Goal: Transaction & Acquisition: Purchase product/service

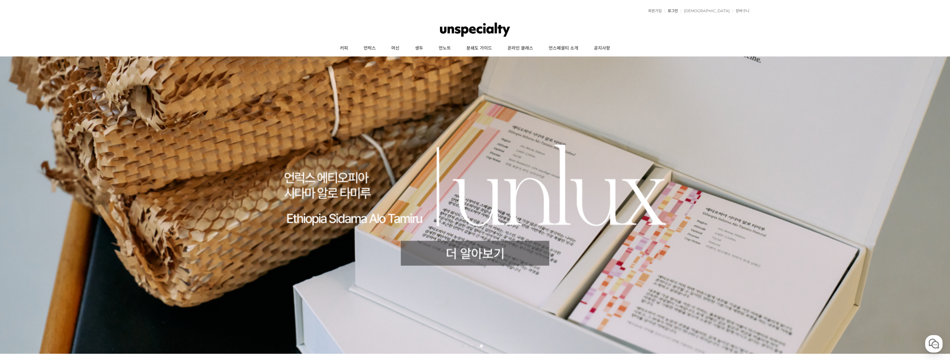
click at [678, 12] on link "로그인" at bounding box center [671, 11] width 13 height 4
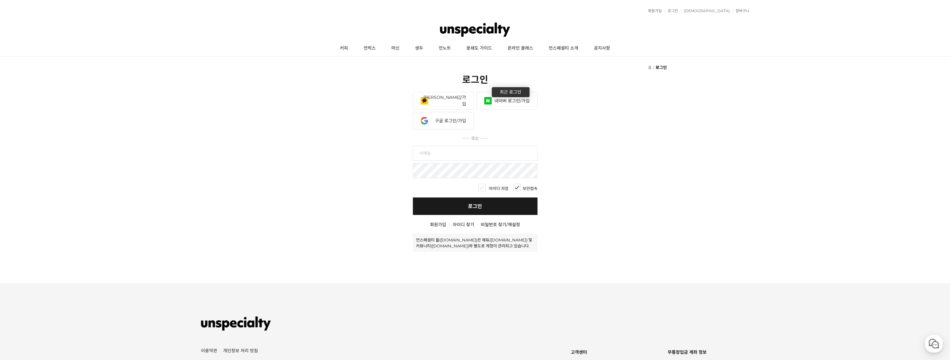
click at [504, 92] on link "네이버 로그인/가입" at bounding box center [507, 100] width 61 height 17
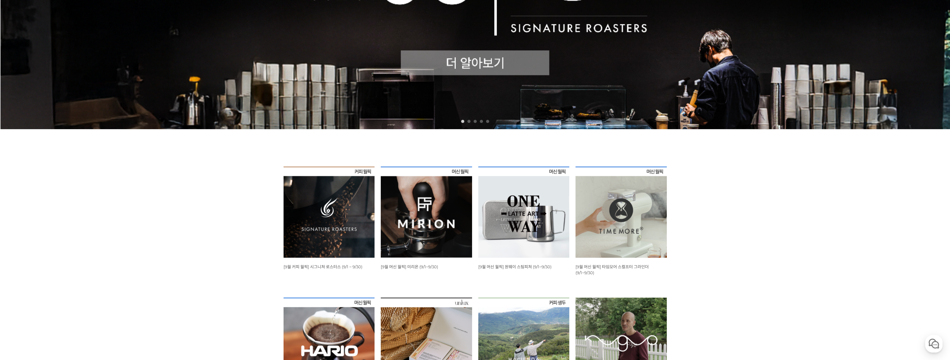
scroll to position [374, 0]
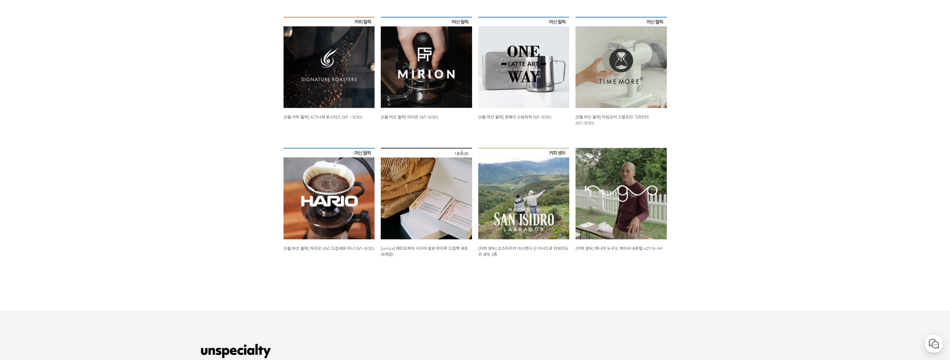
click at [406, 80] on img at bounding box center [426, 62] width 91 height 91
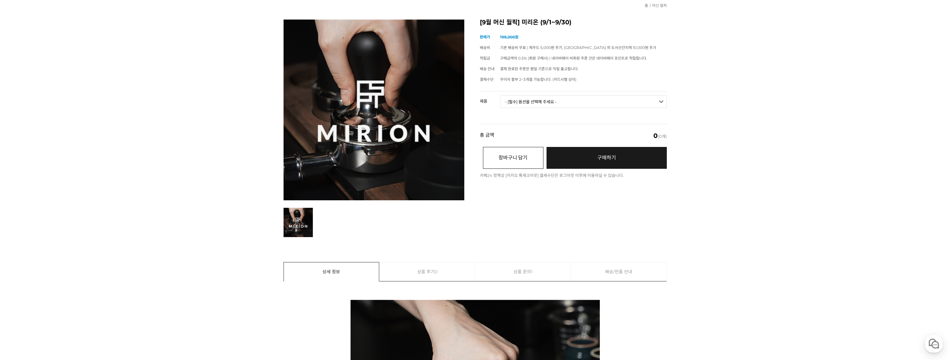
scroll to position [31, 0]
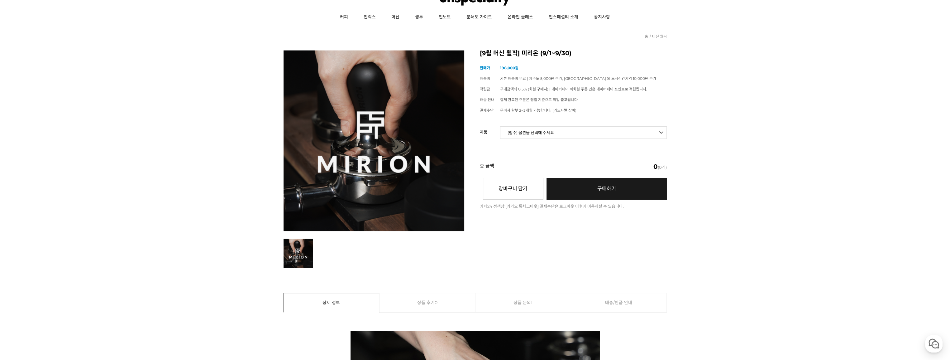
click at [559, 114] on td "무이자 할부 2~3개월 가능합니다. (카드사별 상이)" at bounding box center [583, 110] width 167 height 11
click at [554, 130] on select "- [필수] 옵션을 선택해 주세요 - ------------------- 미리온 탬퍼 세트 미리온 임팩트 미리온 탬퍼 세트 + 미리온 임팩트" at bounding box center [583, 132] width 167 height 12
click at [500, 126] on select "- [필수] 옵션을 선택해 주세요 - ------------------- 미리온 탬퍼 세트 미리온 임팩트 미리온 탬퍼 세트 + 미리온 임팩트" at bounding box center [583, 132] width 167 height 12
select select "*"
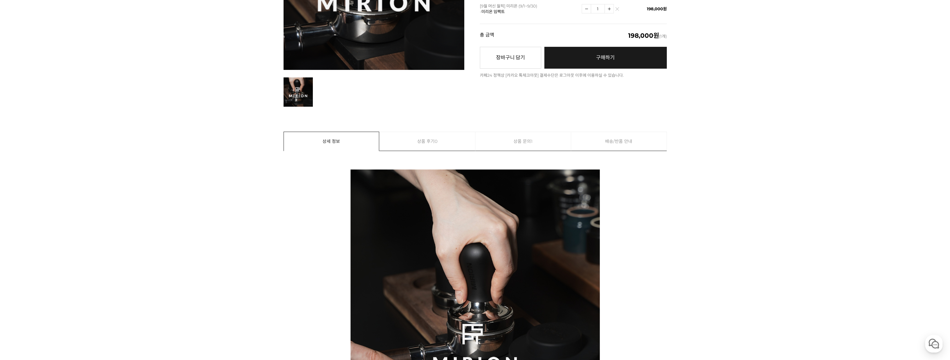
scroll to position [125, 0]
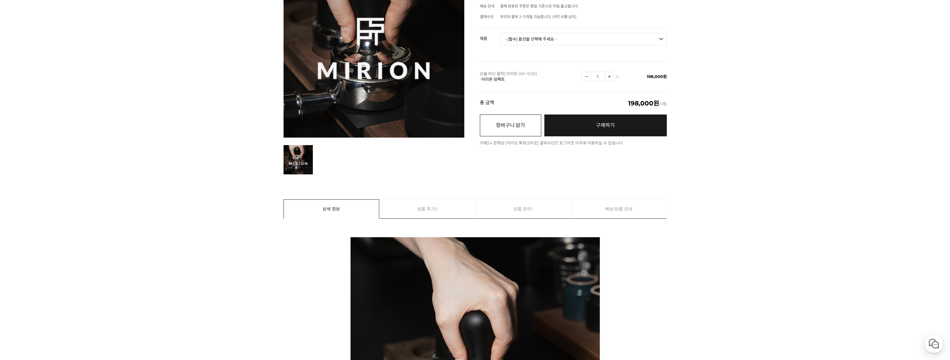
click at [521, 127] on button "장바구니 담기" at bounding box center [510, 125] width 61 height 22
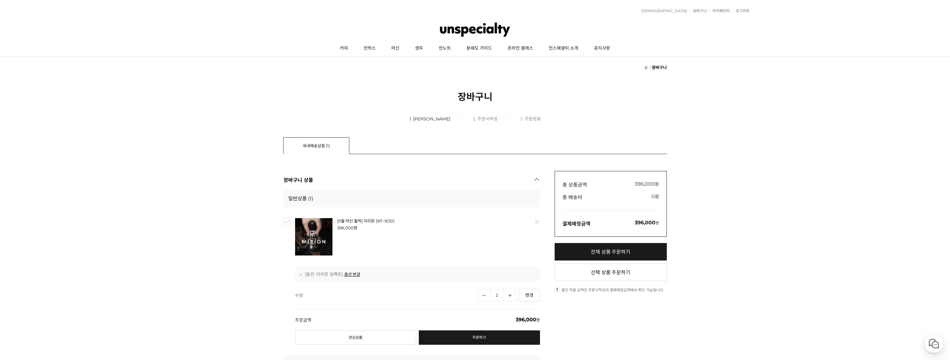
click at [482, 289] on link "수량감소" at bounding box center [484, 295] width 12 height 12
type input "1"
click at [348, 47] on link "커피" at bounding box center [344, 49] width 24 height 16
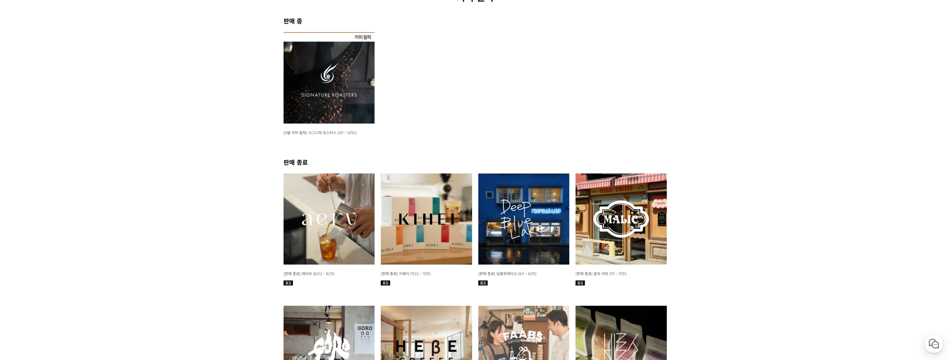
scroll to position [94, 0]
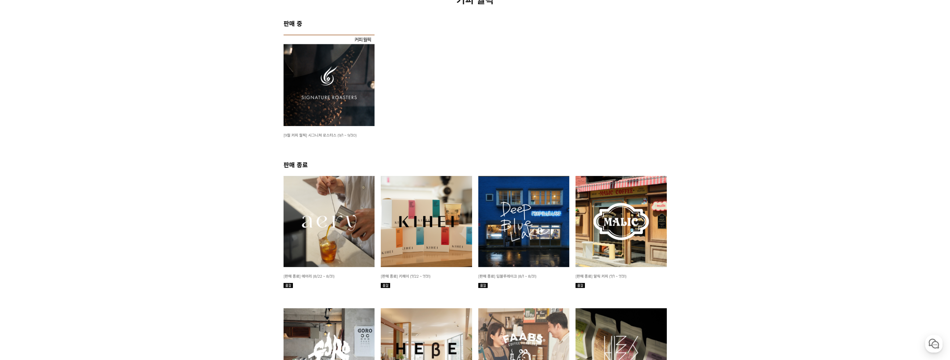
click at [337, 76] on img at bounding box center [329, 80] width 91 height 91
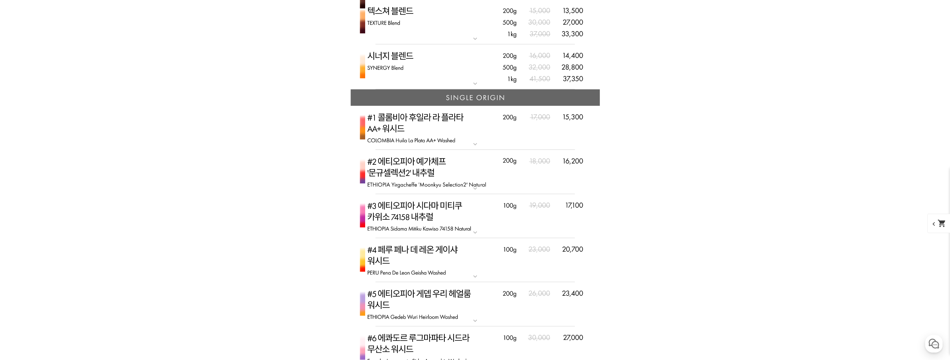
scroll to position [1496, 0]
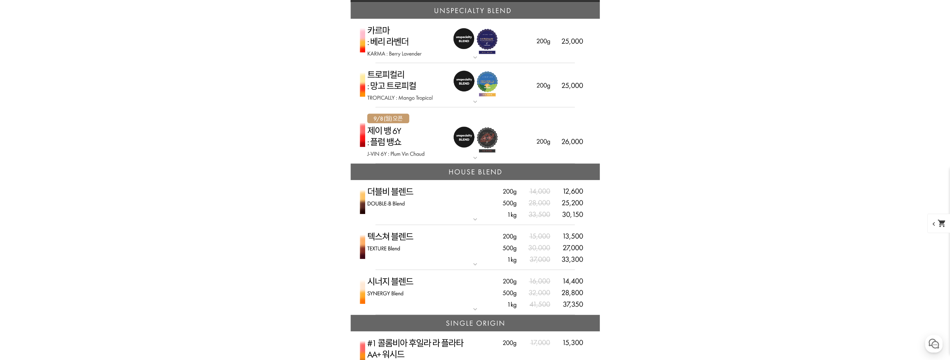
click at [416, 132] on img at bounding box center [475, 135] width 249 height 56
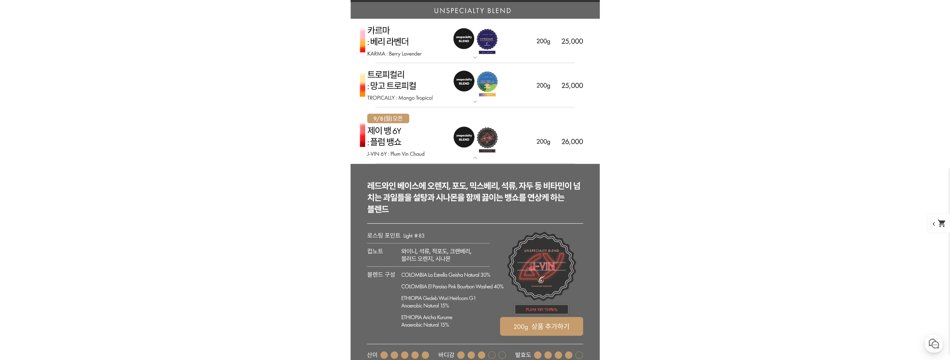
click at [416, 131] on img at bounding box center [475, 135] width 249 height 56
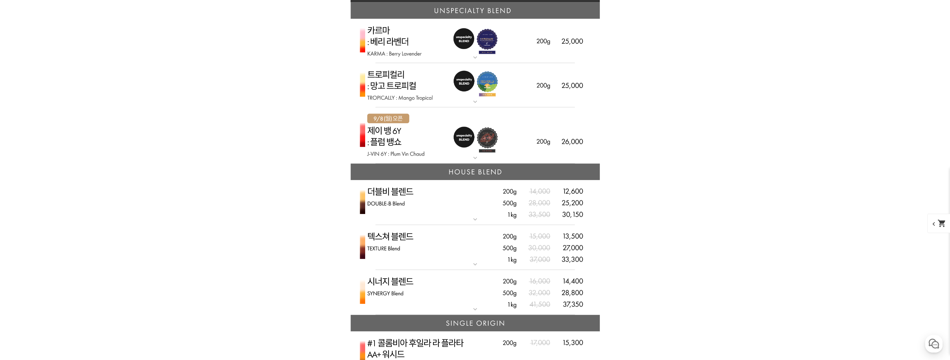
click at [431, 133] on img at bounding box center [475, 135] width 249 height 56
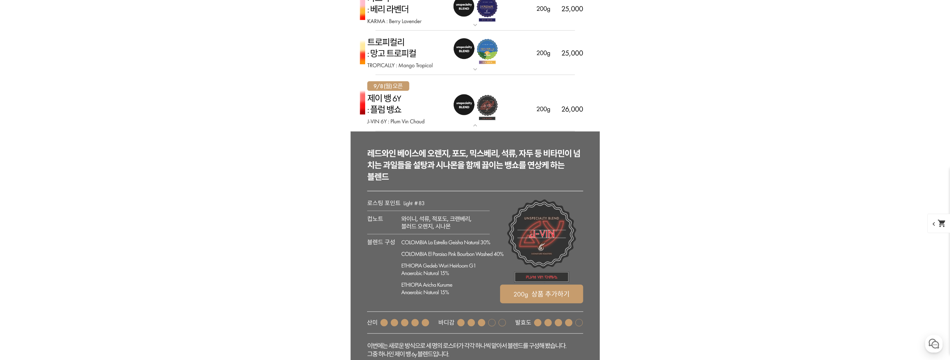
scroll to position [1527, 0]
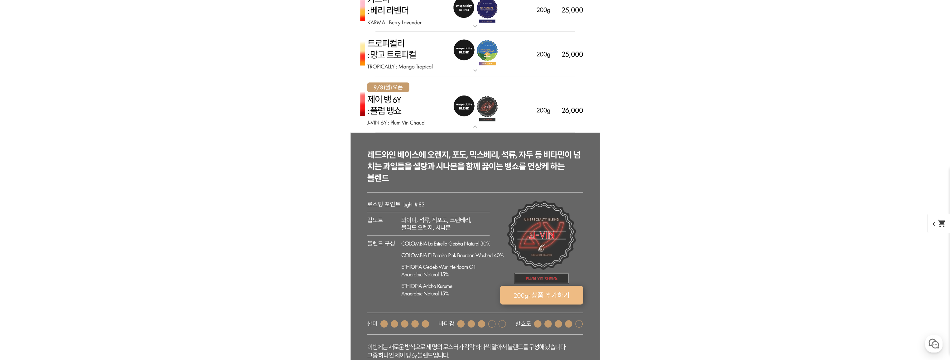
click at [536, 294] on rect at bounding box center [541, 295] width 83 height 19
select select "[9.8 오픈] 제이 뱅 6y - 자두 뱅쇼 (언스페셜티 블렌드)"
select select "200g"
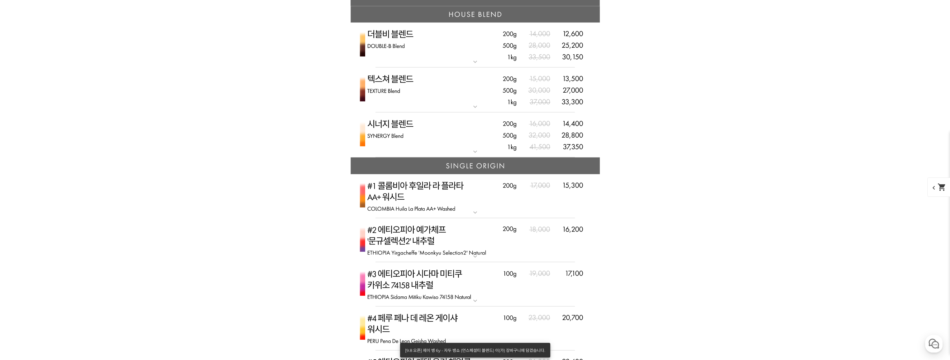
scroll to position [1995, 0]
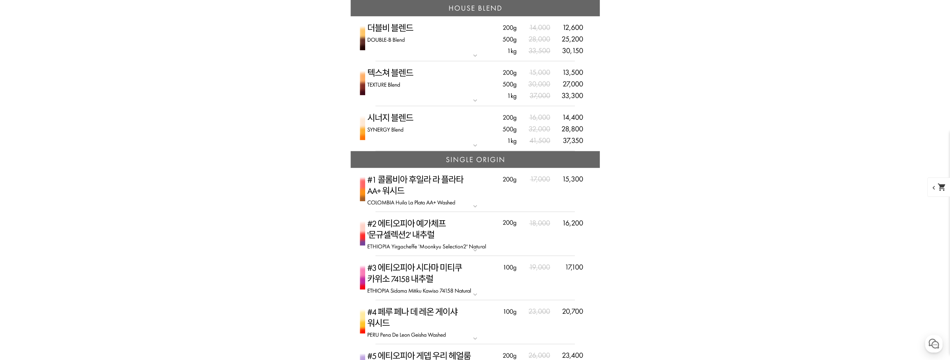
click at [438, 129] on img at bounding box center [475, 128] width 249 height 45
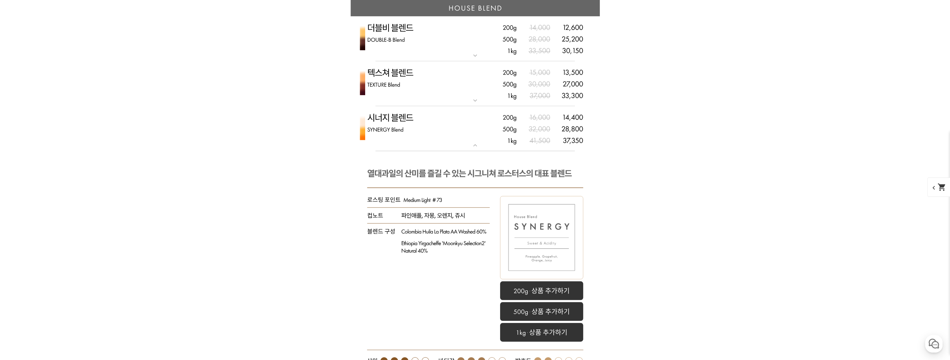
click at [438, 129] on img at bounding box center [475, 128] width 249 height 45
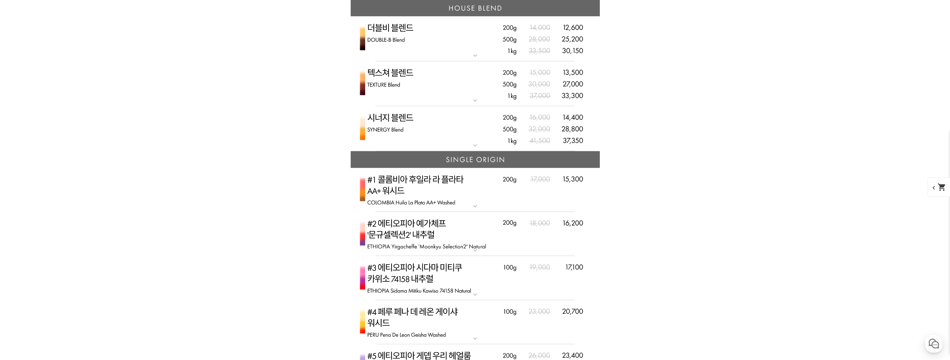
click at [434, 88] on img at bounding box center [475, 83] width 249 height 45
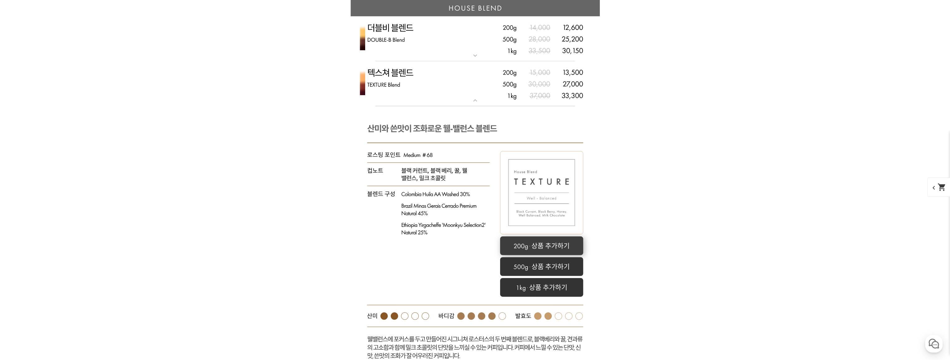
click at [540, 246] on rect at bounding box center [541, 245] width 83 height 19
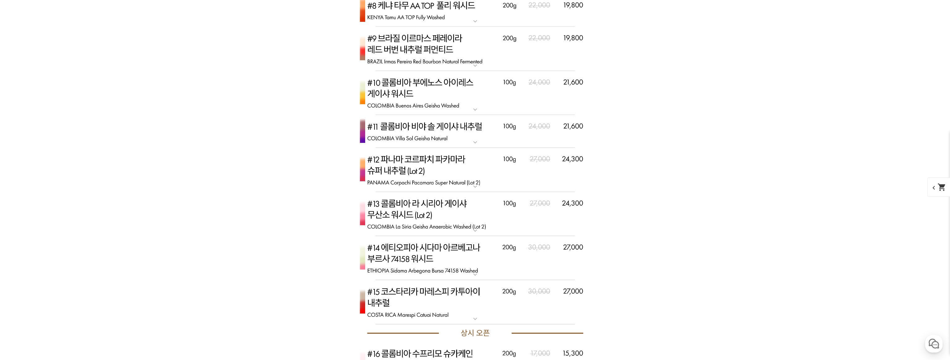
scroll to position [2774, 0]
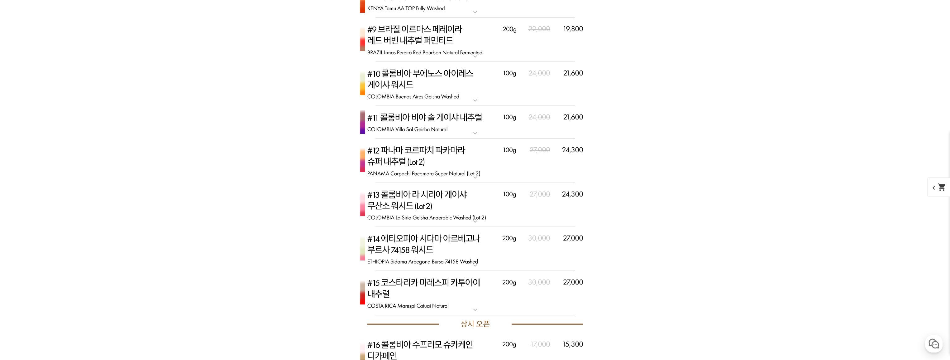
click at [452, 281] on img at bounding box center [475, 293] width 249 height 44
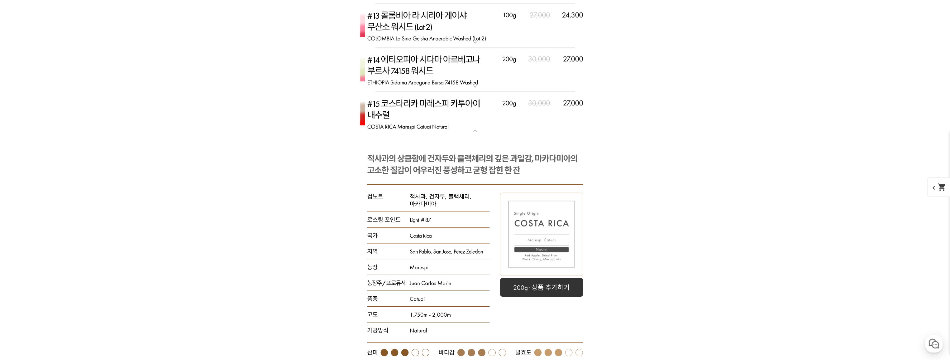
scroll to position [2961, 0]
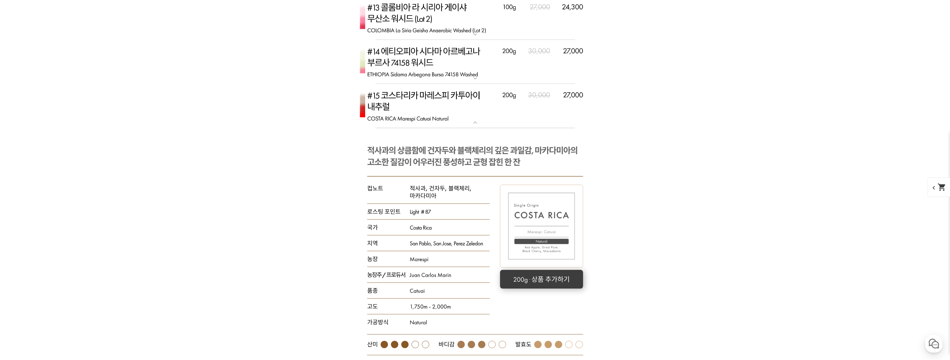
click at [526, 281] on rect at bounding box center [541, 279] width 83 height 19
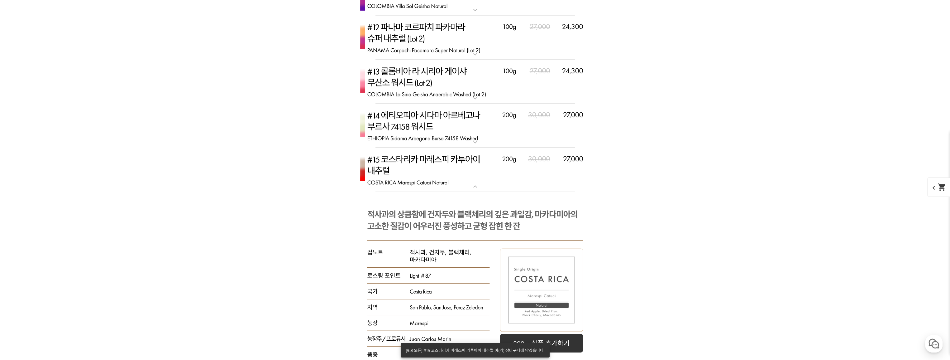
scroll to position [2868, 0]
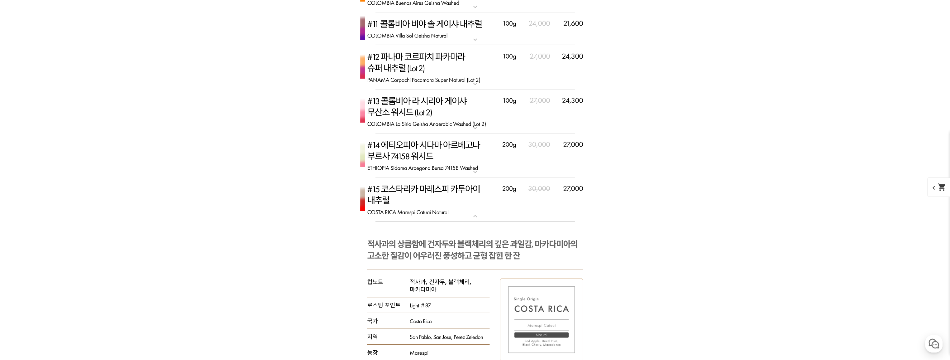
click at [467, 201] on img at bounding box center [475, 199] width 249 height 44
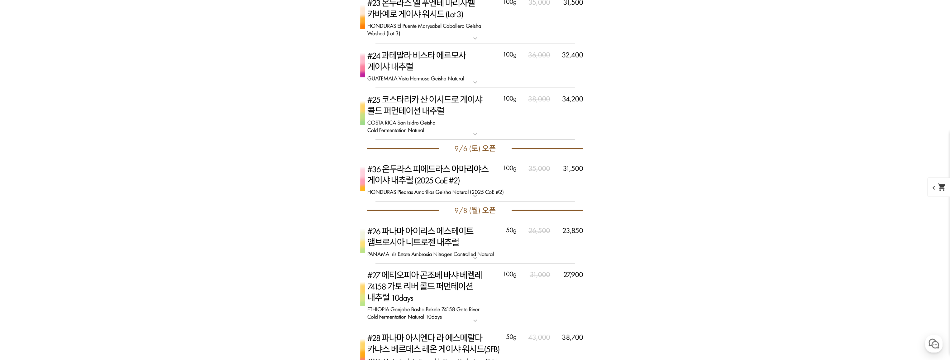
scroll to position [3273, 0]
click at [456, 178] on img at bounding box center [475, 178] width 249 height 44
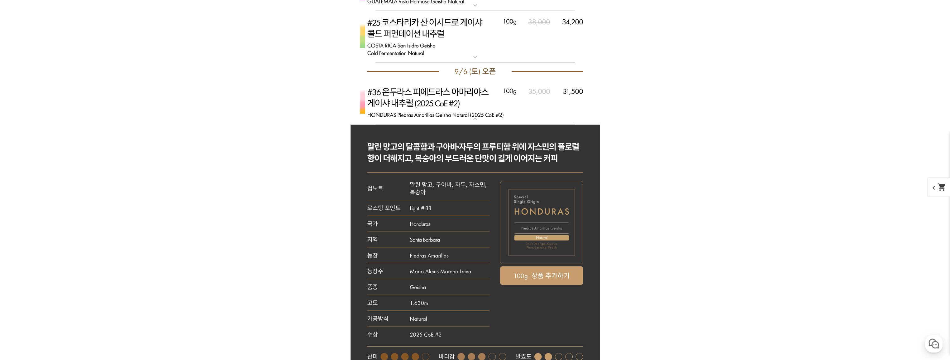
scroll to position [3367, 0]
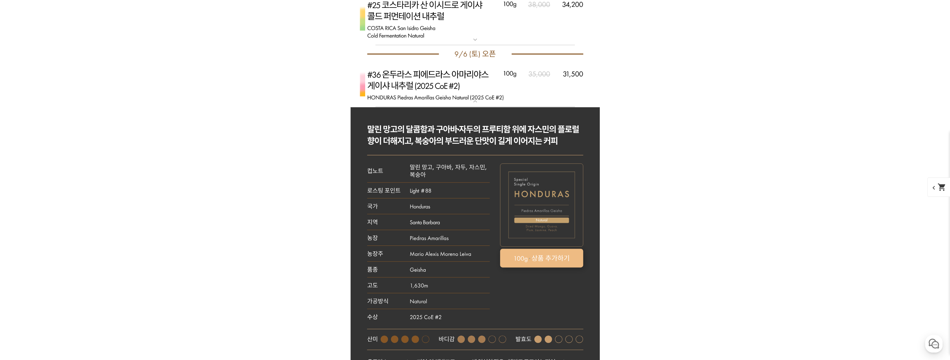
click at [535, 252] on rect at bounding box center [541, 258] width 83 height 19
select select "[9.6 오픈] #36 온두라스 피에드라스 아마리야스 게이샤 내추럴 (2025 CoE #2)"
select select "100g"
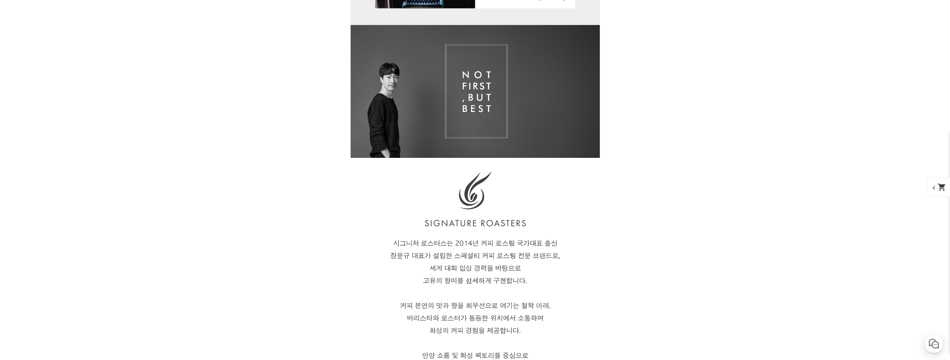
scroll to position [0, 0]
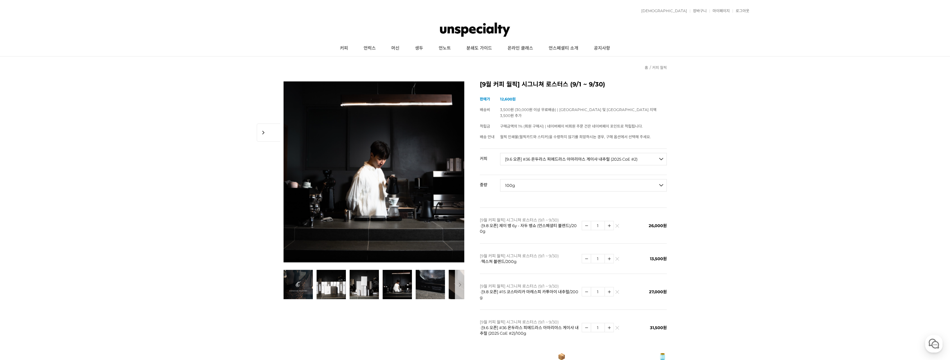
drag, startPoint x: 663, startPoint y: 289, endPoint x: 643, endPoint y: 50, distance: 239.9
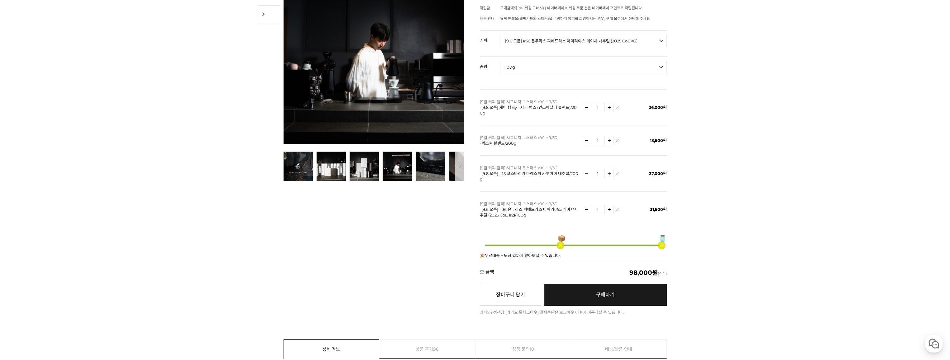
scroll to position [94, 0]
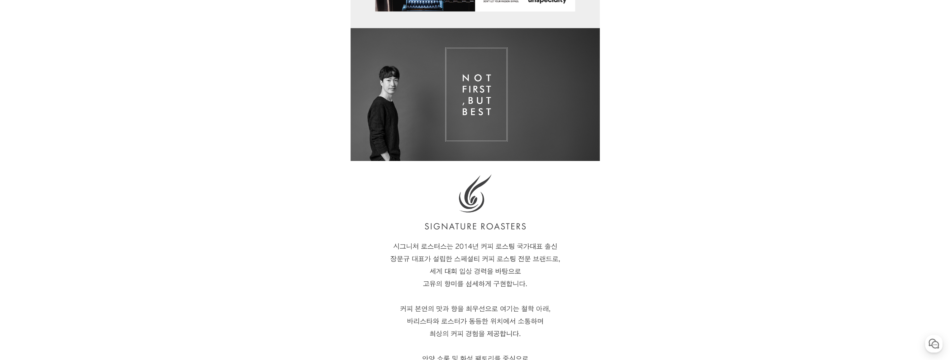
drag, startPoint x: 705, startPoint y: 285, endPoint x: 690, endPoint y: 363, distance: 78.9
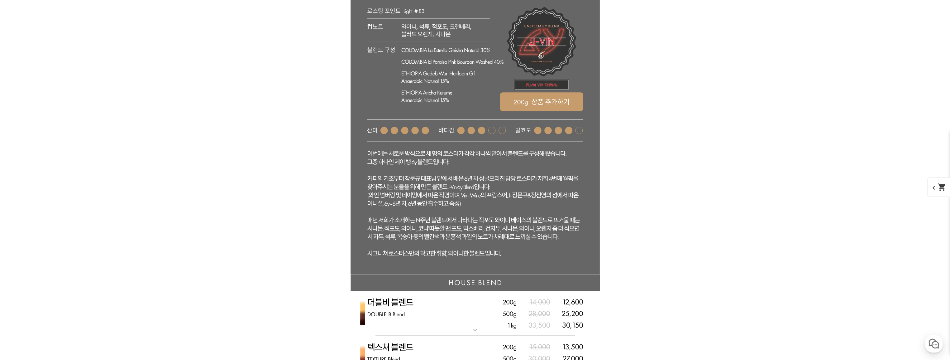
drag, startPoint x: 687, startPoint y: 337, endPoint x: 691, endPoint y: 191, distance: 145.9
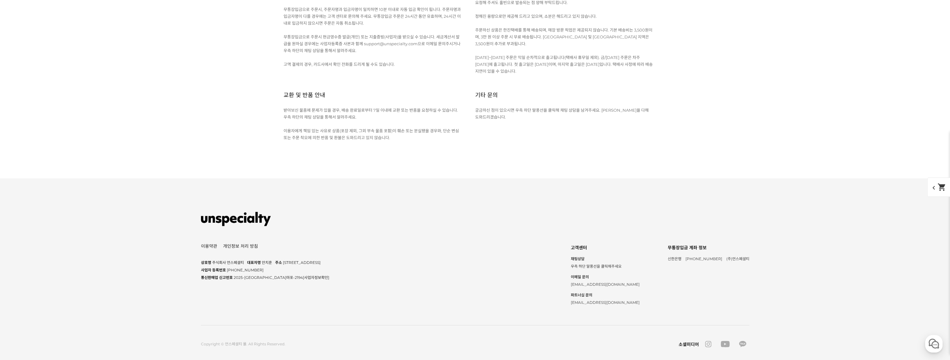
drag, startPoint x: 722, startPoint y: 230, endPoint x: 663, endPoint y: 353, distance: 136.5
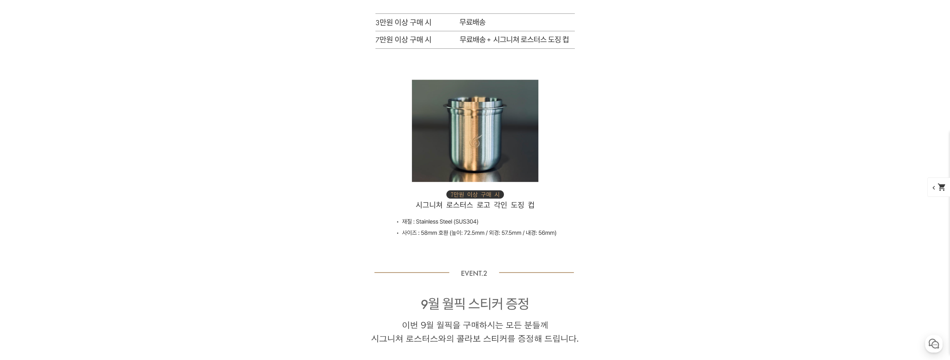
scroll to position [5141, 0]
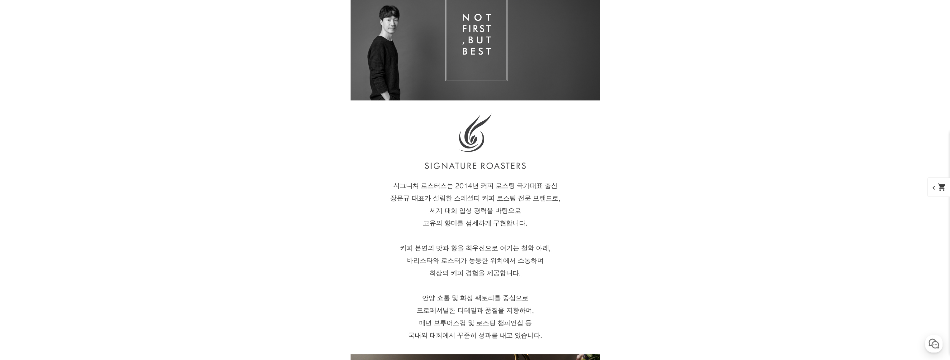
drag, startPoint x: 624, startPoint y: 226, endPoint x: 570, endPoint y: 171, distance: 77.6
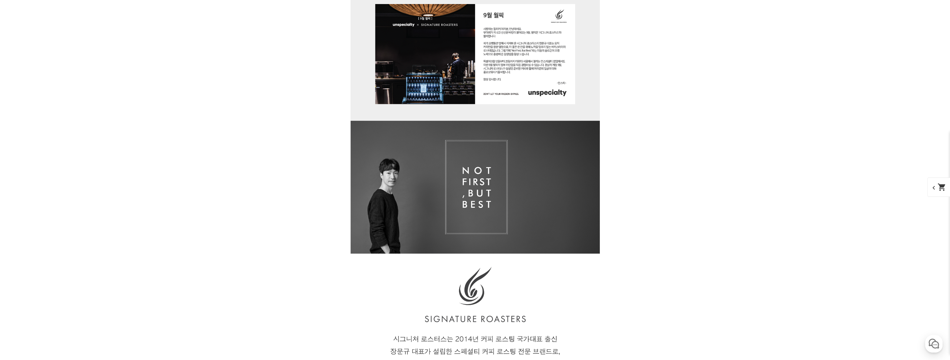
scroll to position [0, 0]
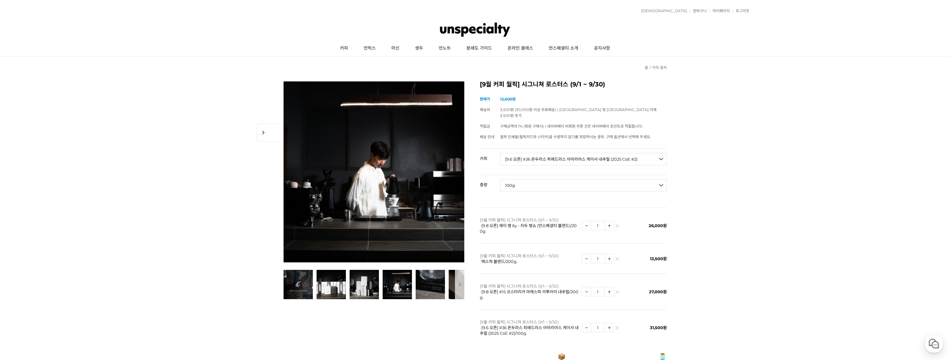
drag, startPoint x: 658, startPoint y: 283, endPoint x: 580, endPoint y: 85, distance: 212.6
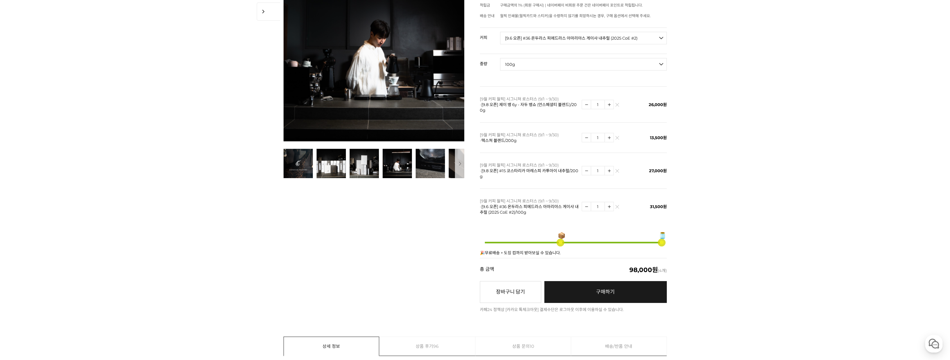
scroll to position [125, 0]
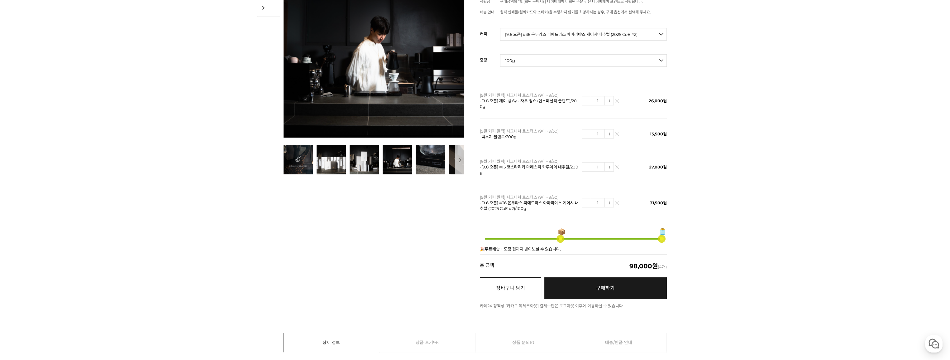
click at [512, 279] on button "장바구니 담기" at bounding box center [510, 288] width 61 height 22
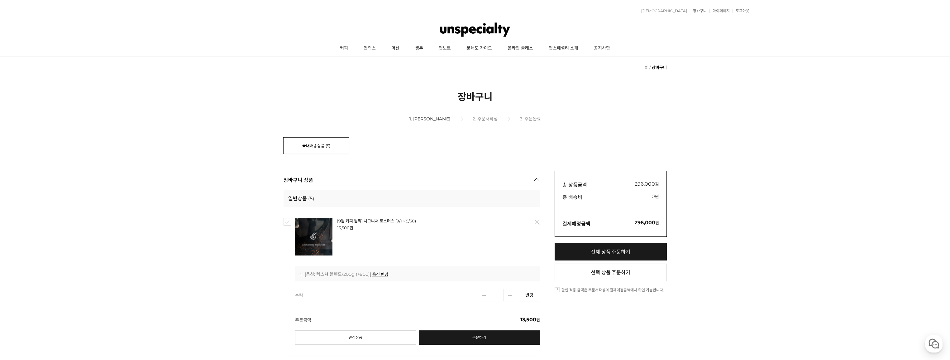
click at [618, 243] on link "전체 상품 주문하기" at bounding box center [611, 251] width 112 height 17
checkbox input "true"
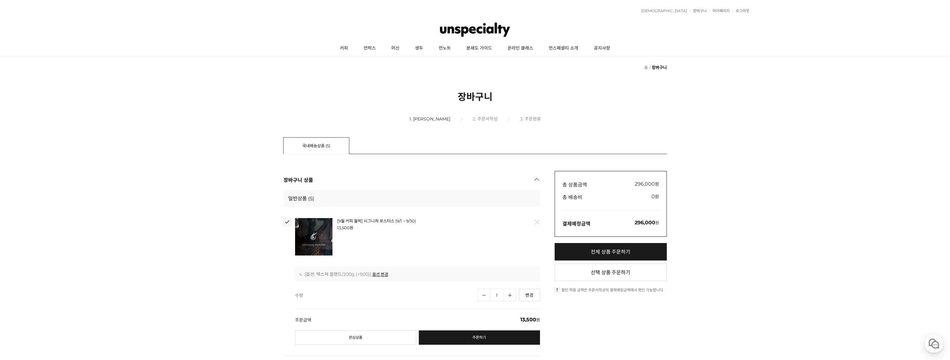
checkbox input "true"
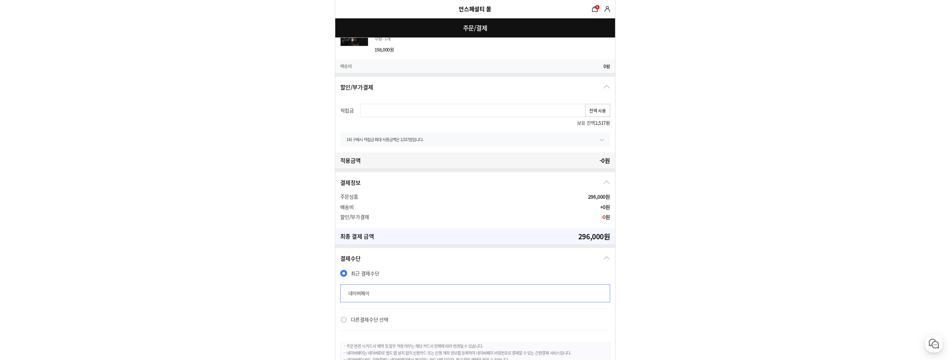
scroll to position [343, 0]
click at [592, 104] on button "전액 사용" at bounding box center [597, 105] width 25 height 13
type input "2517"
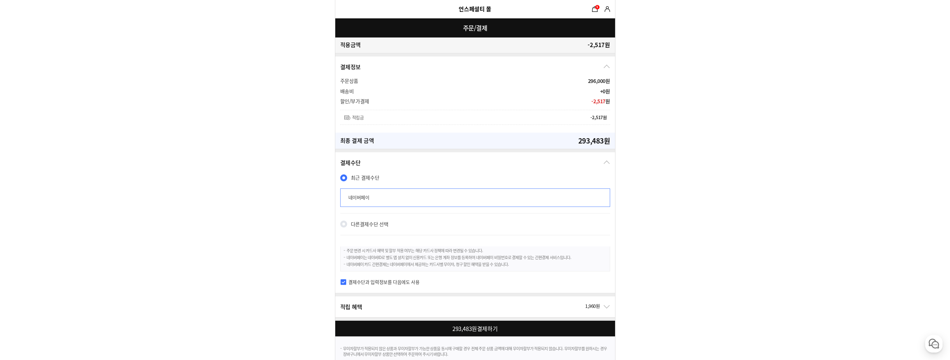
scroll to position [475, 0]
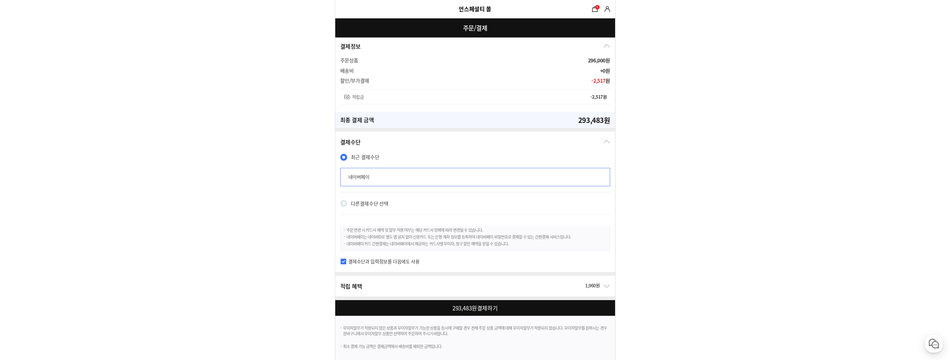
click at [468, 310] on div at bounding box center [476, 308] width 282 height 16
checkbox input "true"
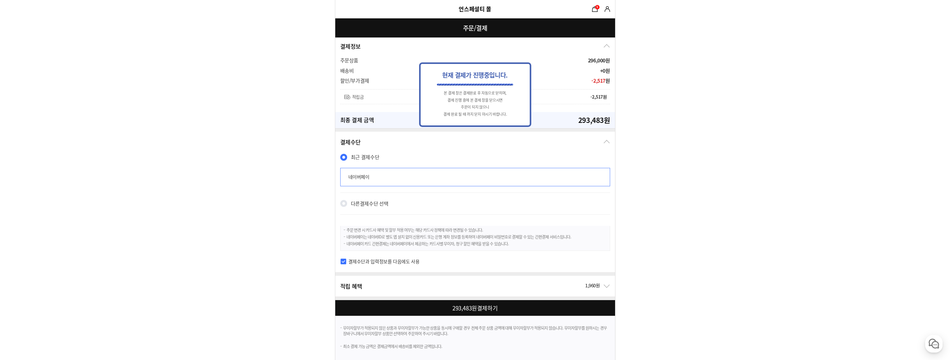
scroll to position [0, 0]
